Goal: Find specific page/section: Find specific page/section

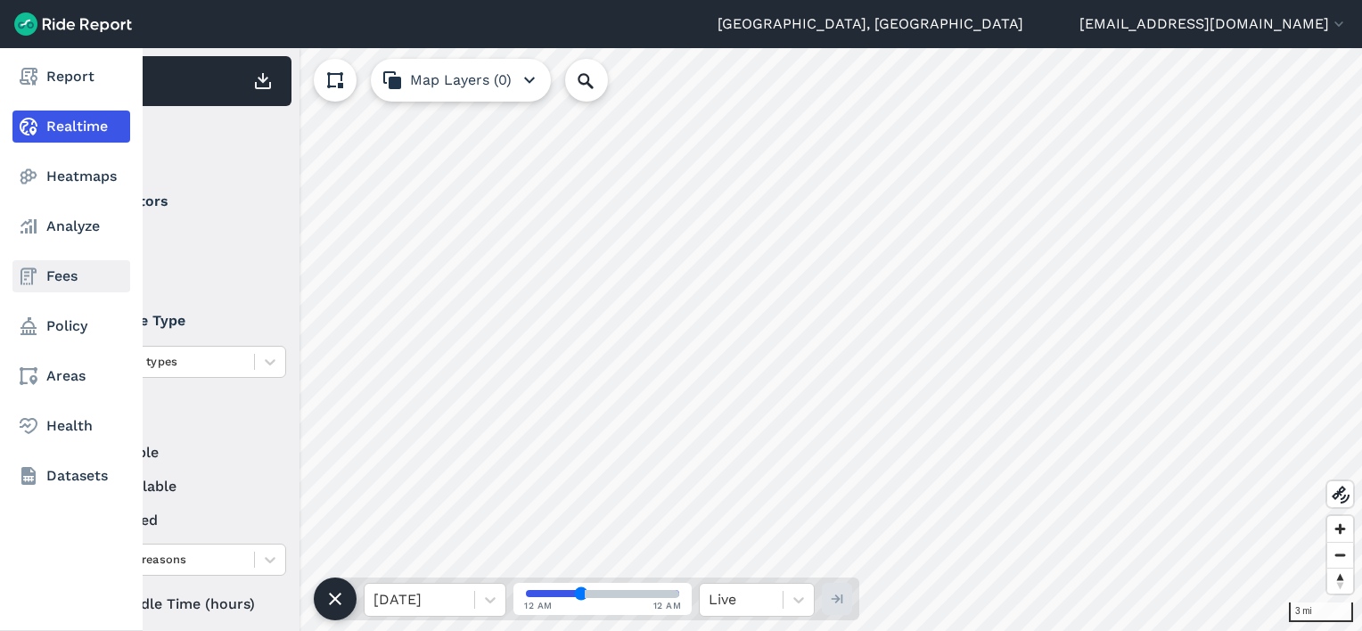
click at [59, 270] on link "Fees" at bounding box center [71, 276] width 118 height 32
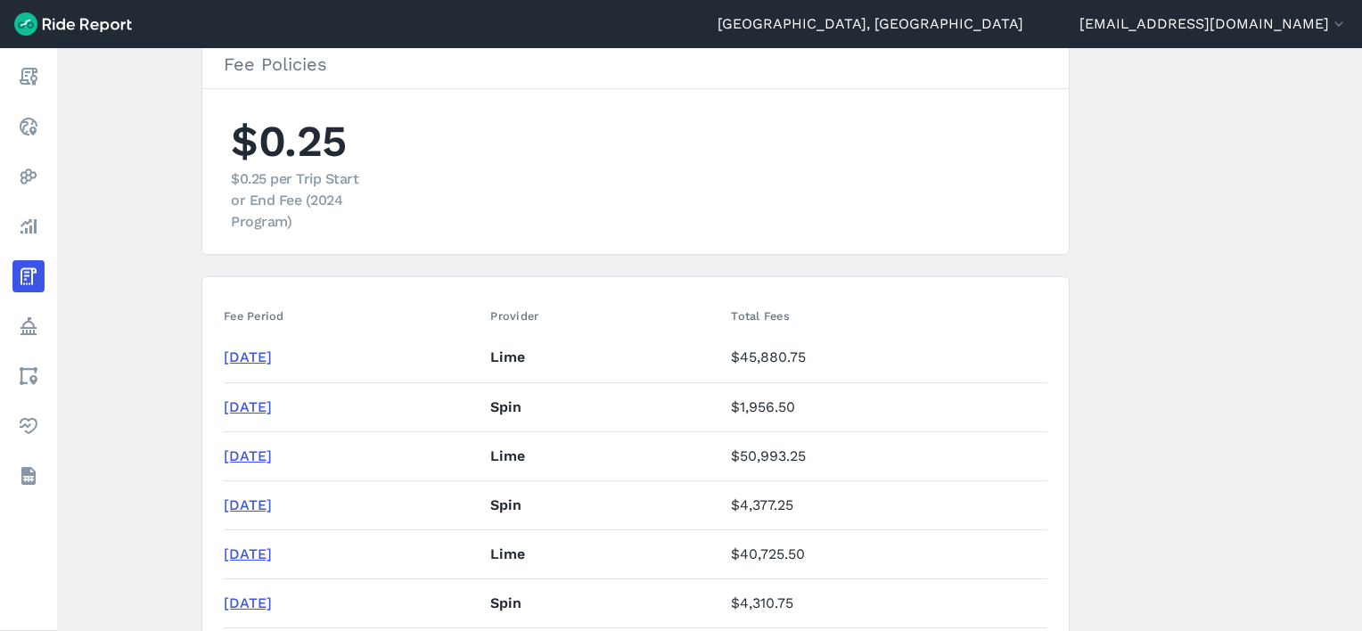
scroll to position [267, 0]
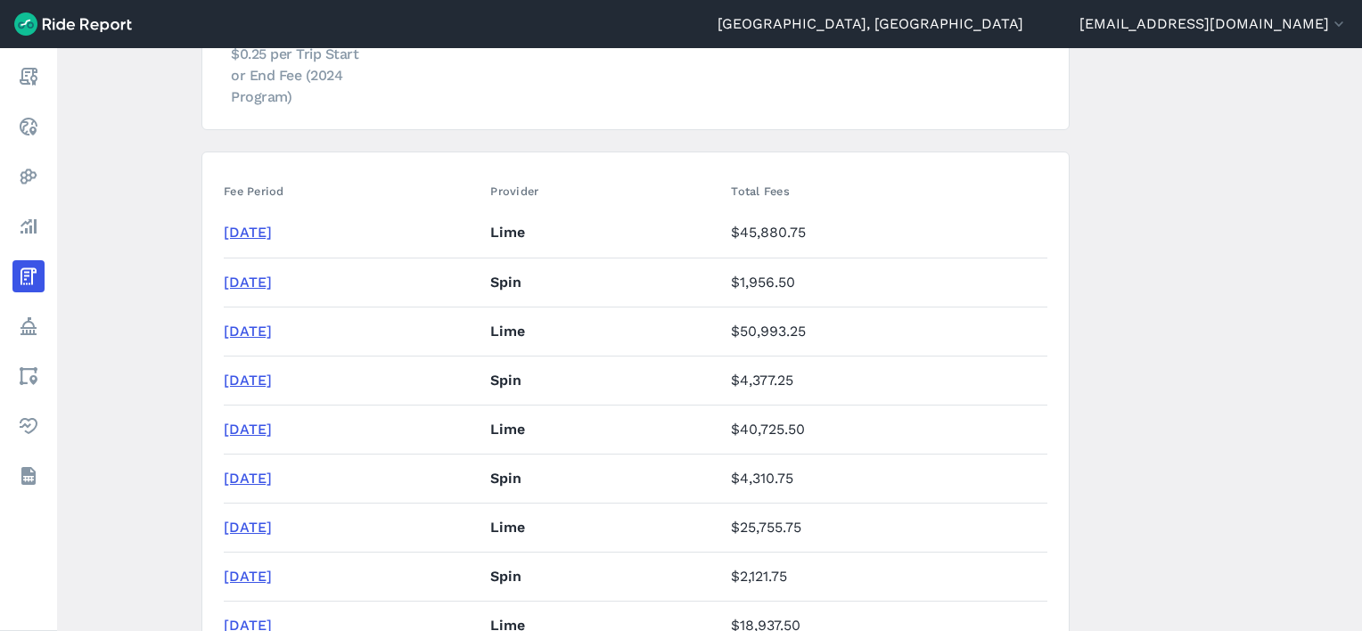
click at [272, 281] on link "[DATE]" at bounding box center [248, 282] width 48 height 17
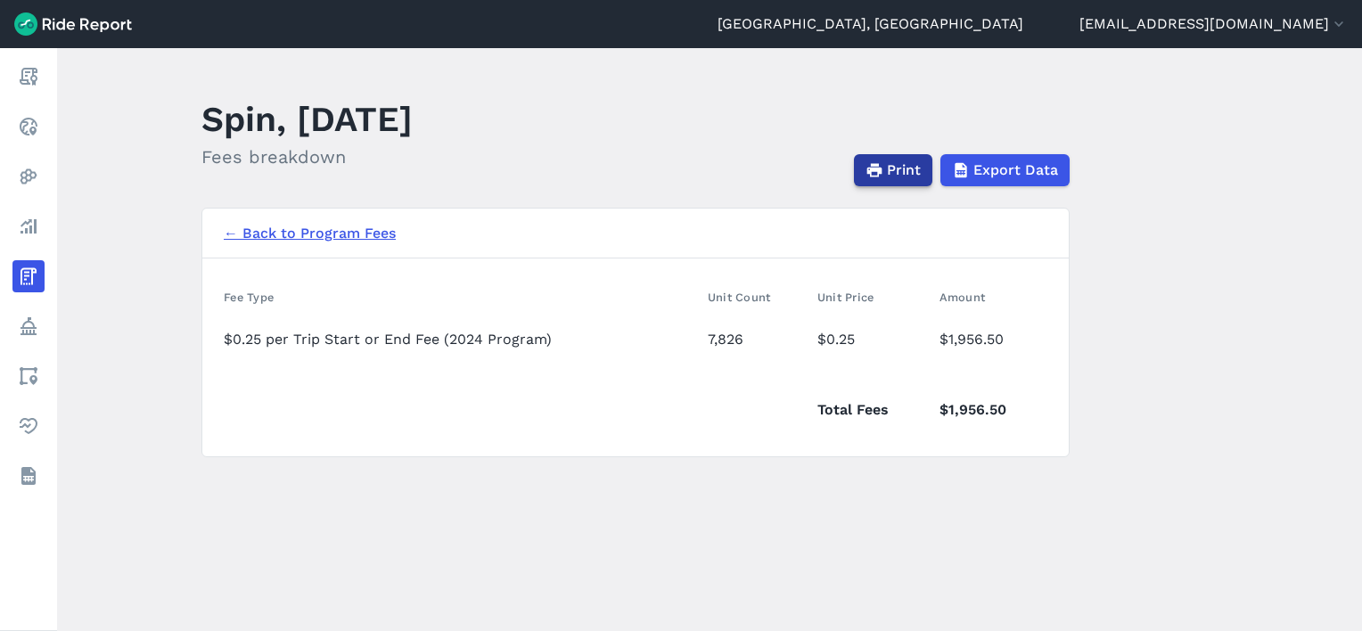
click at [880, 166] on icon "button" at bounding box center [874, 170] width 18 height 18
click at [290, 242] on link "← Back to Program Fees" at bounding box center [310, 233] width 172 height 21
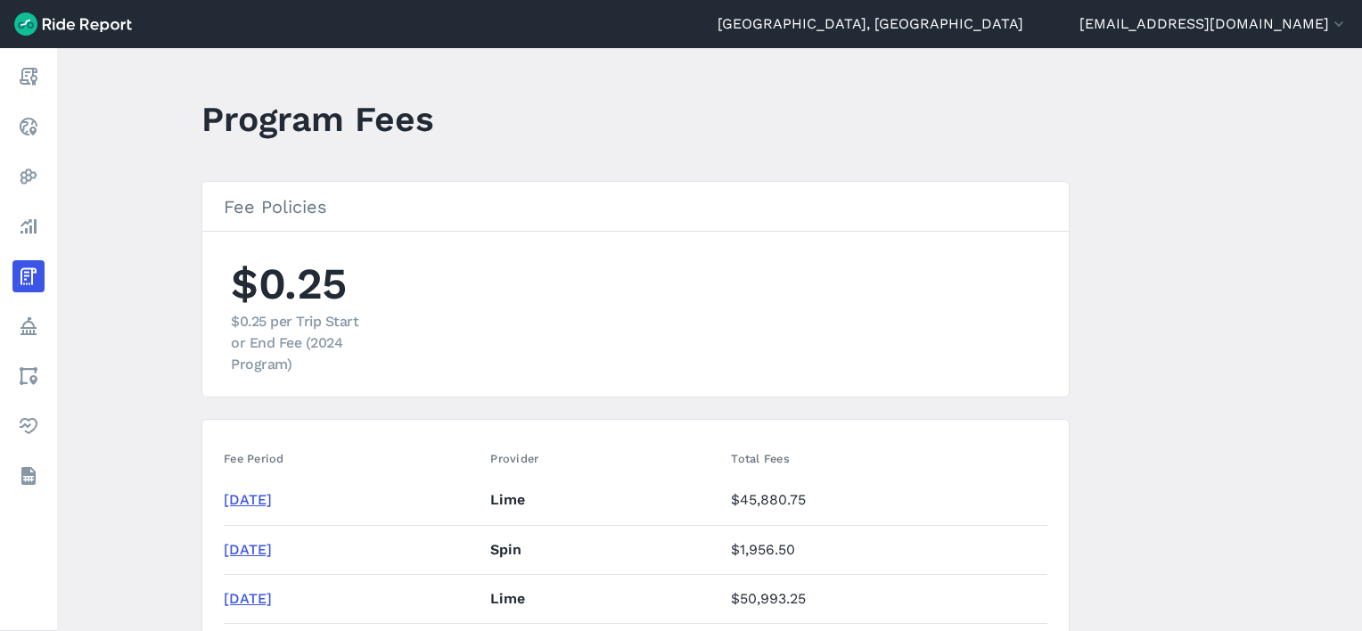
click at [272, 499] on link "[DATE]" at bounding box center [248, 499] width 48 height 17
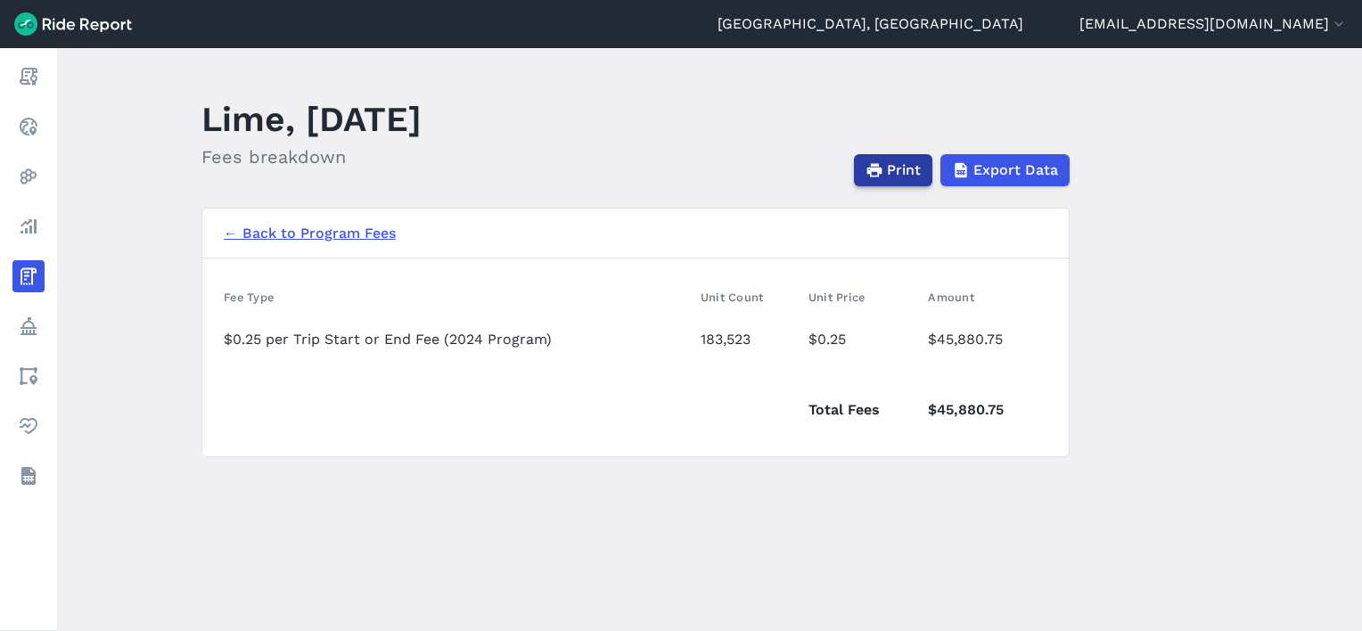
click at [923, 170] on button "Print" at bounding box center [893, 170] width 78 height 32
